Goal: Navigation & Orientation: Find specific page/section

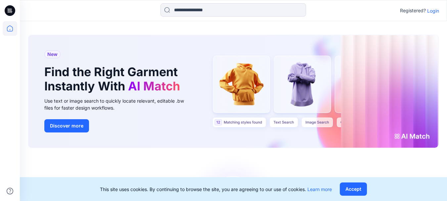
click at [429, 12] on p "Login" at bounding box center [433, 10] width 12 height 7
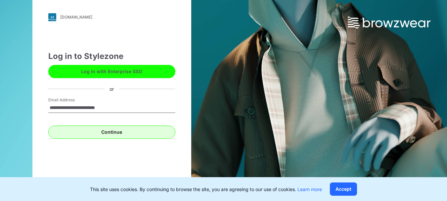
type input "**********"
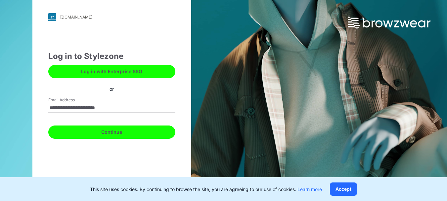
click at [150, 135] on button "Continue" at bounding box center [111, 131] width 127 height 13
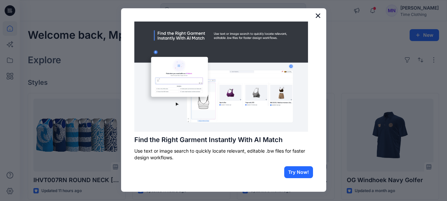
click at [317, 12] on button "×" at bounding box center [318, 15] width 6 height 11
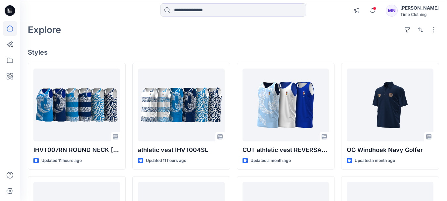
scroll to position [24, 0]
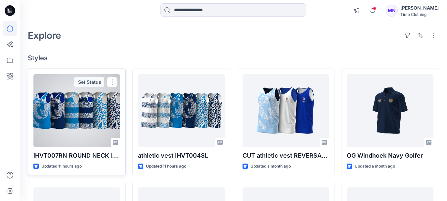
click at [82, 107] on div at bounding box center [76, 110] width 87 height 73
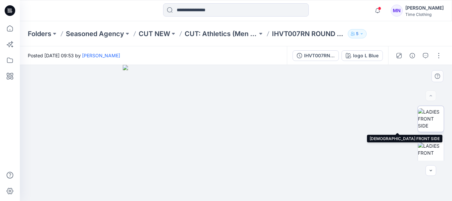
click at [427, 118] on img at bounding box center [431, 118] width 26 height 21
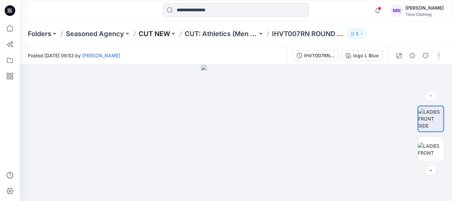
click at [167, 32] on p "CUT NEW" at bounding box center [154, 33] width 31 height 9
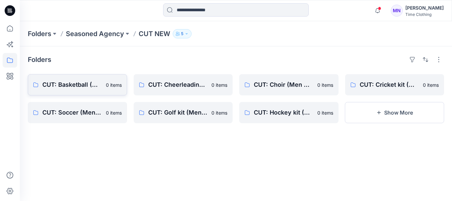
click at [70, 92] on link "CUT: Basketball (Men & Women) 0 items" at bounding box center [77, 84] width 99 height 21
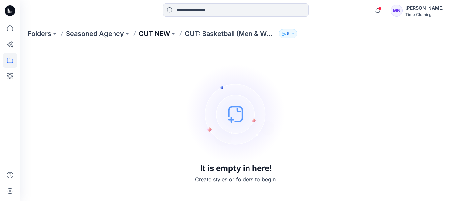
click at [157, 37] on p "CUT NEW" at bounding box center [154, 33] width 31 height 9
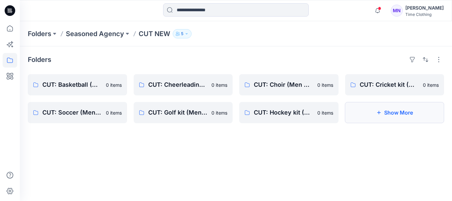
click at [374, 113] on button "Show More" at bounding box center [394, 112] width 99 height 21
